Goal: Task Accomplishment & Management: Use online tool/utility

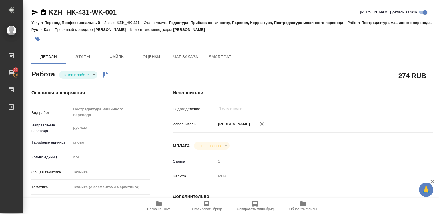
type textarea "x"
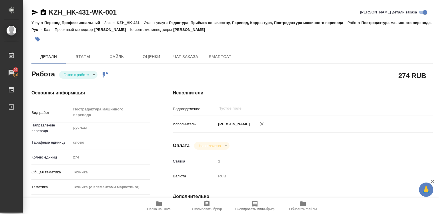
type textarea "x"
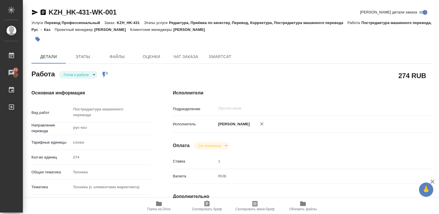
type textarea "x"
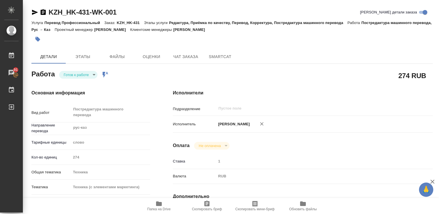
type textarea "x"
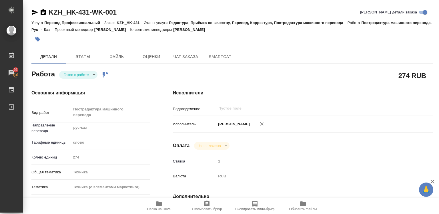
type textarea "x"
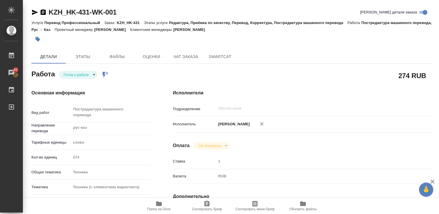
type textarea "x"
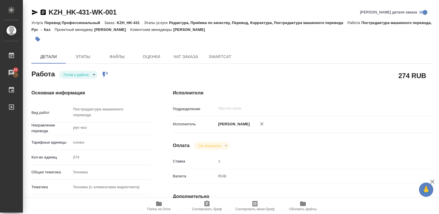
type textarea "x"
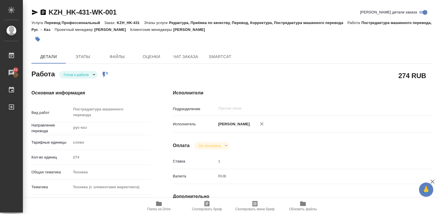
type textarea "x"
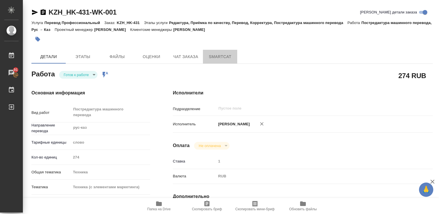
drag, startPoint x: 221, startPoint y: 57, endPoint x: 206, endPoint y: 68, distance: 18.3
click at [221, 57] on span "SmartCat" at bounding box center [219, 56] width 27 height 7
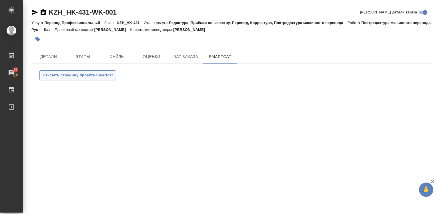
click at [74, 76] on span "Открыть страницу проекта Smartcat" at bounding box center [78, 75] width 70 height 7
